Goal: Task Accomplishment & Management: Use online tool/utility

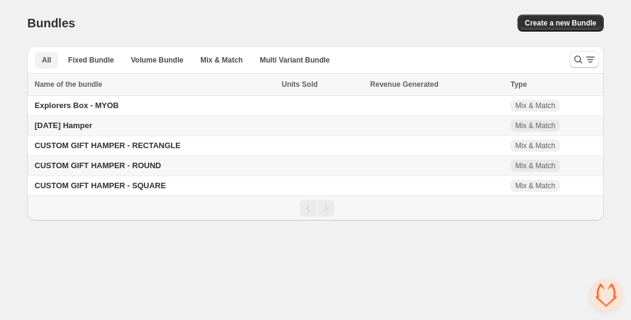
click at [43, 64] on span "All" at bounding box center [46, 60] width 9 height 10
click at [90, 144] on span "CUSTOM GIFT HAMPER - RECTANGLE" at bounding box center [108, 145] width 146 height 9
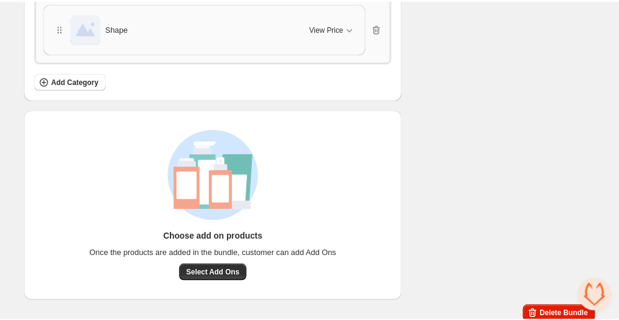
scroll to position [999, 0]
